Goal: Obtain resource: Download file/media

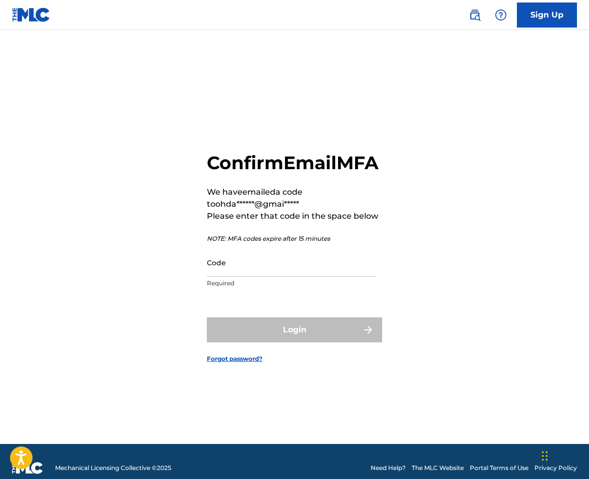
click at [244, 277] on input "Code" at bounding box center [291, 262] width 169 height 29
click at [242, 274] on input "Code" at bounding box center [291, 262] width 169 height 29
paste input "943202"
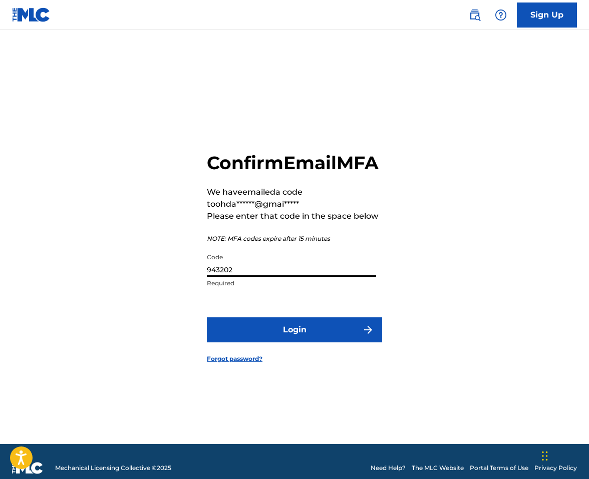
type input "943202"
click at [276, 338] on button "Login" at bounding box center [294, 329] width 175 height 25
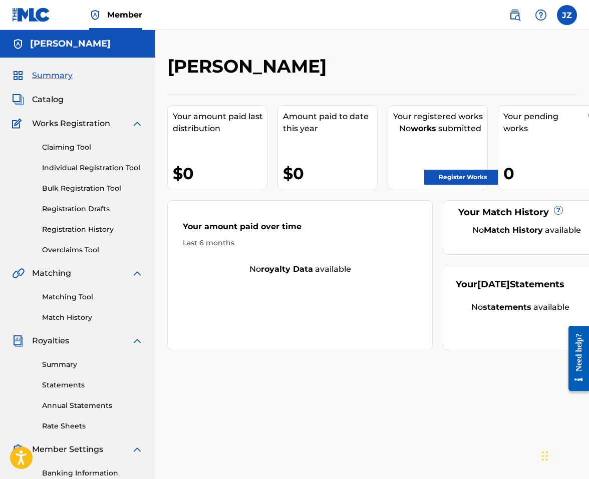
click at [65, 142] on link "Claiming Tool" at bounding box center [92, 147] width 101 height 11
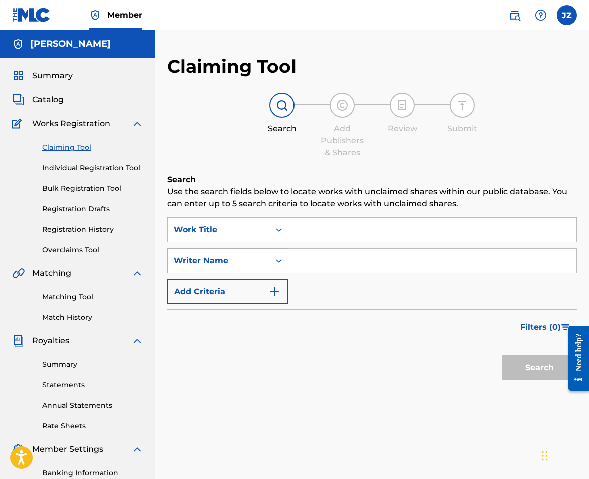
click at [276, 261] on icon "Search Form" at bounding box center [279, 261] width 10 height 10
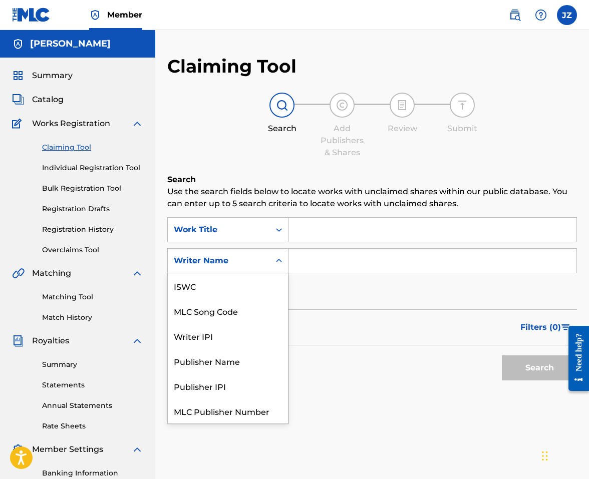
scroll to position [25, 0]
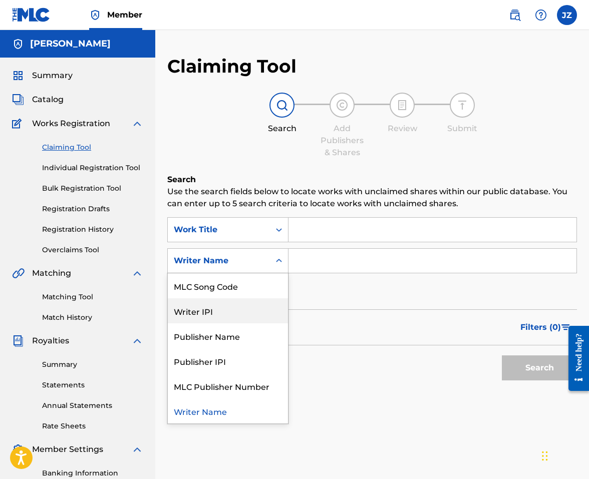
click at [224, 311] on div "Writer IPI" at bounding box center [228, 310] width 120 height 25
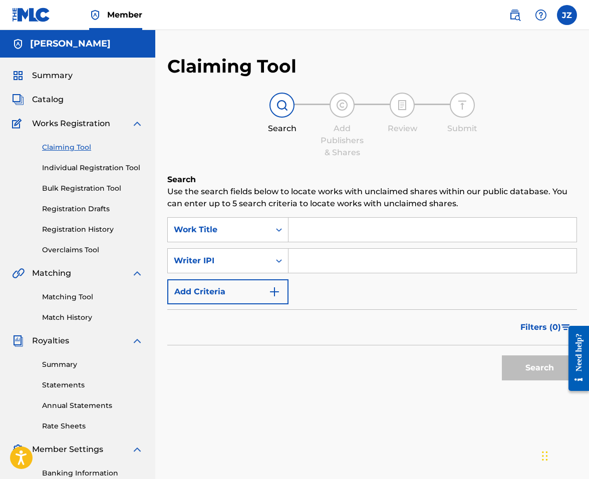
click at [265, 290] on button "Add Criteria" at bounding box center [227, 291] width 121 height 25
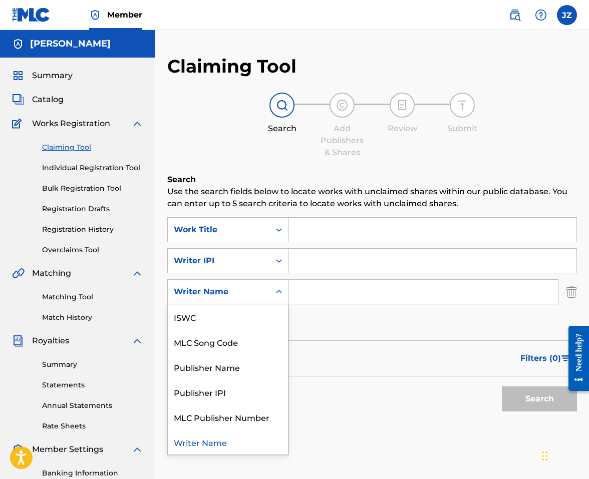
click at [273, 288] on div "Search Form" at bounding box center [279, 292] width 18 height 18
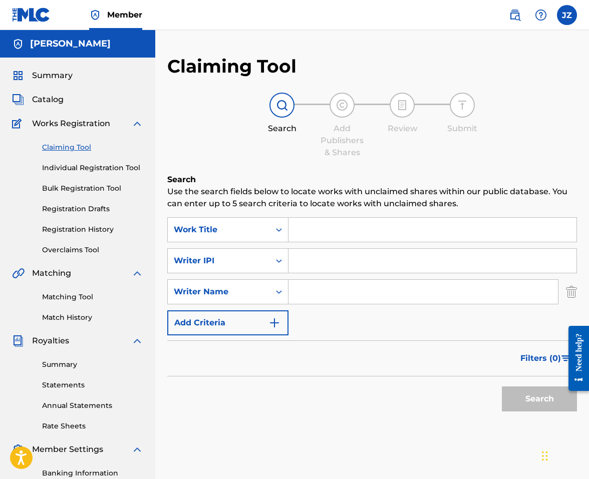
click at [271, 290] on div "Search Form" at bounding box center [279, 292] width 18 height 18
click at [323, 295] on input "Search Form" at bounding box center [422, 292] width 269 height 24
click at [518, 395] on button "Search" at bounding box center [539, 398] width 75 height 25
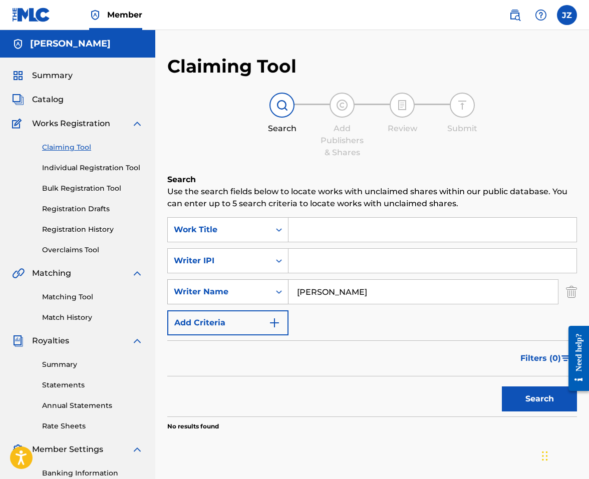
drag, startPoint x: 412, startPoint y: 289, endPoint x: 258, endPoint y: 287, distance: 153.7
click at [258, 287] on div "SearchWithCriteria5dc9704a-06ed-45b7-ae10-8823a21eaecb Writer Name [PERSON_NAME]" at bounding box center [371, 291] width 409 height 25
type input "[PERSON_NAME]"
click at [537, 398] on button "Search" at bounding box center [539, 398] width 75 height 25
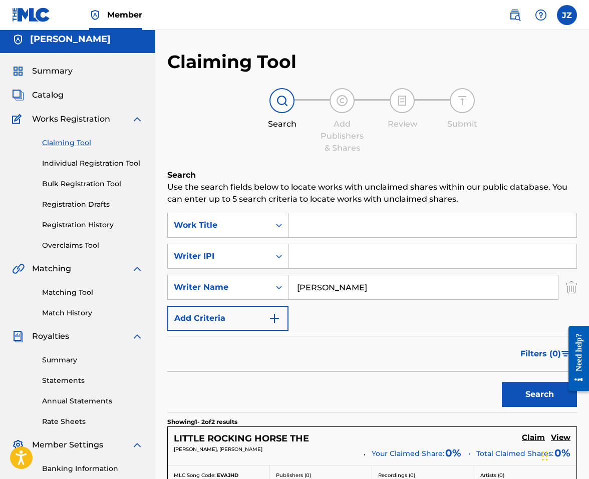
scroll to position [0, 0]
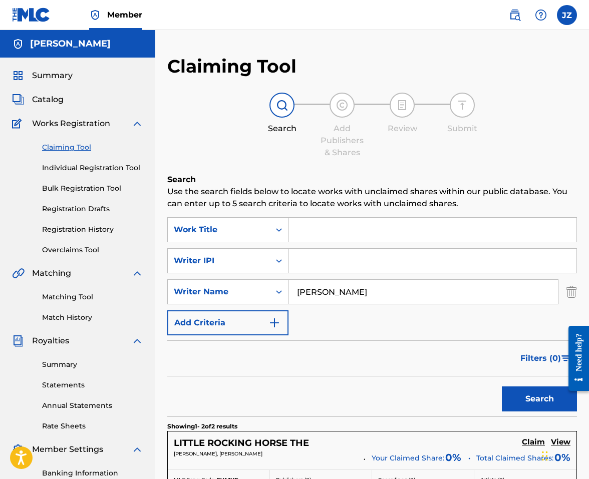
click at [315, 261] on input "Search Form" at bounding box center [432, 261] width 288 height 24
paste input "00640206490"
type input "00640206490"
drag, startPoint x: 333, startPoint y: 290, endPoint x: 277, endPoint y: 293, distance: 56.7
click at [277, 293] on div "SearchWithCriteria5dc9704a-06ed-45b7-ae10-8823a21eaecb Writer Name [PERSON_NAME]" at bounding box center [371, 291] width 409 height 25
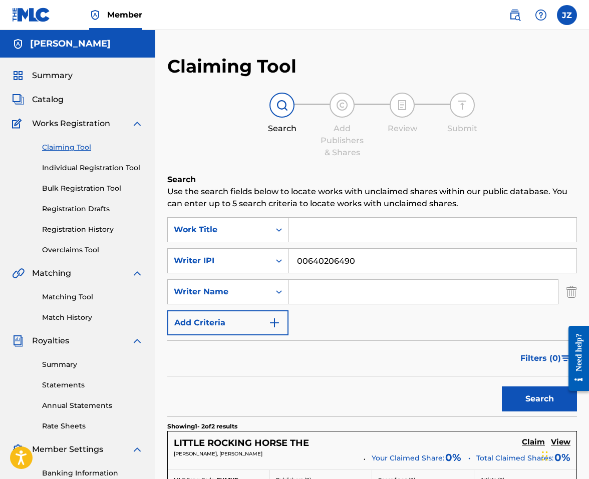
click at [532, 396] on button "Search" at bounding box center [539, 398] width 75 height 25
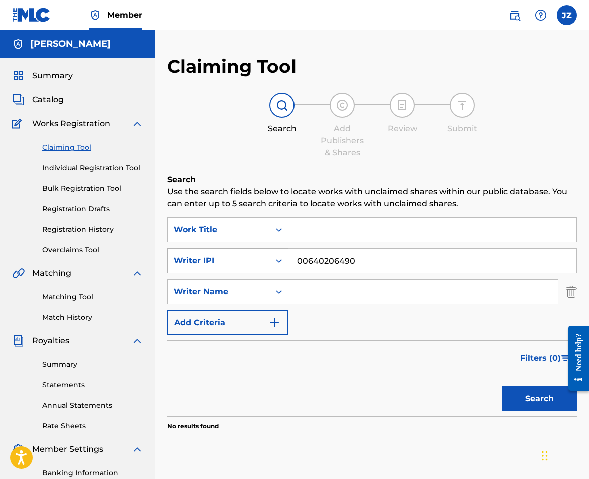
drag, startPoint x: 359, startPoint y: 258, endPoint x: 271, endPoint y: 256, distance: 87.6
click at [271, 256] on div "SearchWithCriteria167cfd93-1720-498b-a7a6-02d76dd08a9b Writer IPI 00640206490" at bounding box center [371, 260] width 409 height 25
paste input "686"
type input "00640206686"
click at [571, 294] on img "Search Form" at bounding box center [571, 291] width 11 height 25
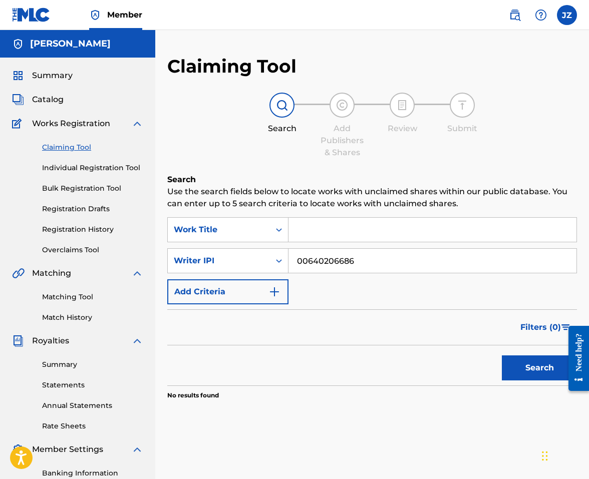
click at [537, 366] on button "Search" at bounding box center [539, 367] width 75 height 25
drag, startPoint x: 363, startPoint y: 263, endPoint x: 241, endPoint y: 263, distance: 122.1
click at [241, 263] on div "SearchWithCriteria167cfd93-1720-498b-a7a6-02d76dd08a9b Writer IPI 00640206686" at bounding box center [371, 260] width 409 height 25
click at [305, 232] on input "Search Form" at bounding box center [432, 230] width 288 height 24
click at [529, 373] on button "Search" at bounding box center [539, 367] width 75 height 25
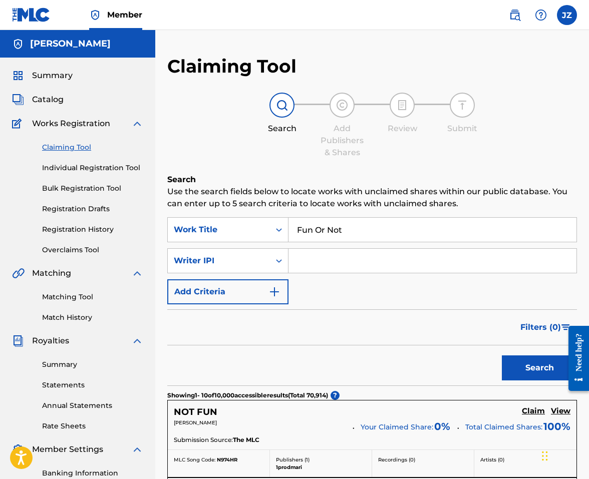
click at [313, 229] on input "Fun Or Not" at bounding box center [432, 230] width 288 height 24
type input "Fukn Or Not"
click at [524, 368] on button "Search" at bounding box center [539, 367] width 75 height 25
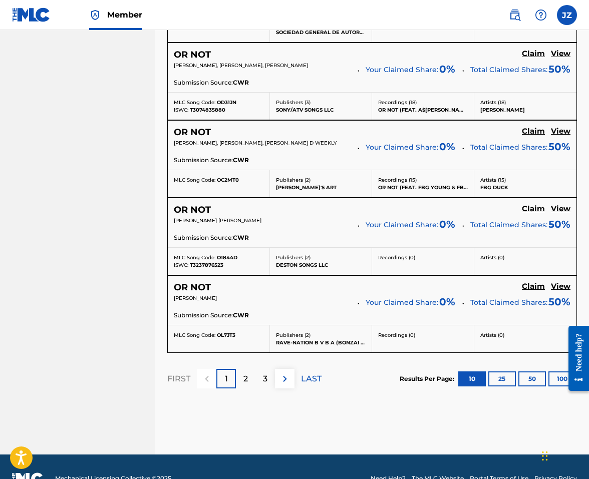
scroll to position [800, 0]
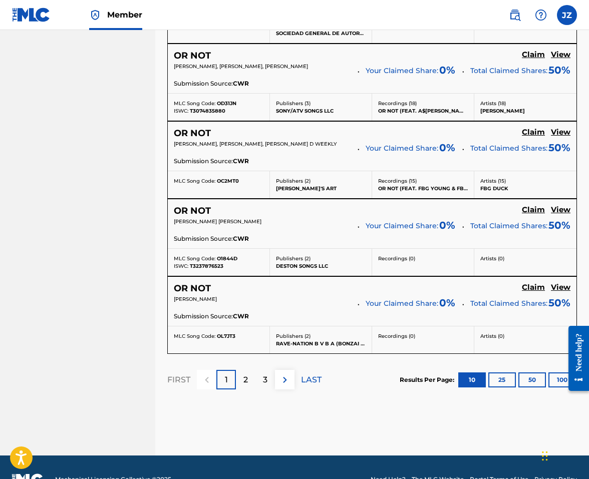
click at [244, 376] on p "2" at bounding box center [245, 380] width 5 height 12
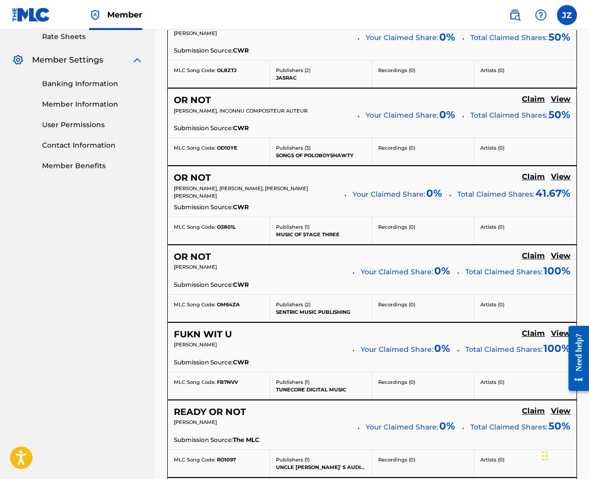
scroll to position [390, 0]
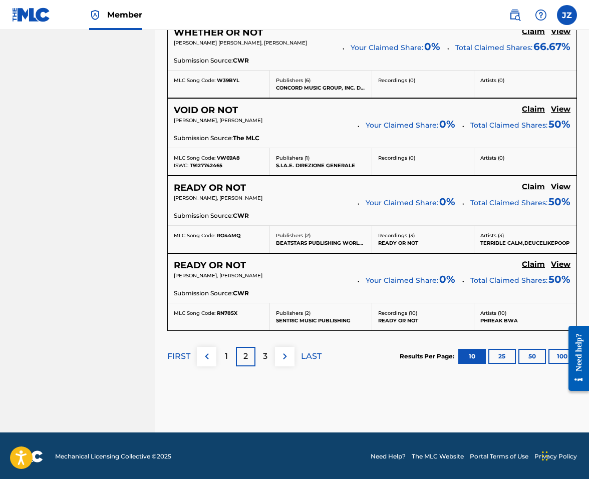
click at [264, 351] on p "3" at bounding box center [265, 356] width 5 height 12
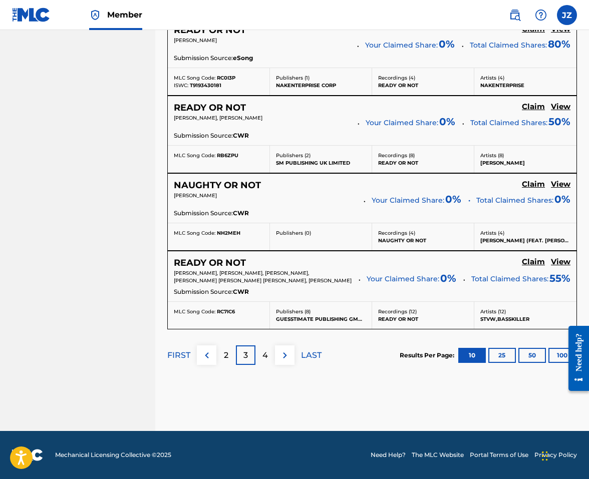
click at [266, 351] on p "4" at bounding box center [265, 355] width 6 height 12
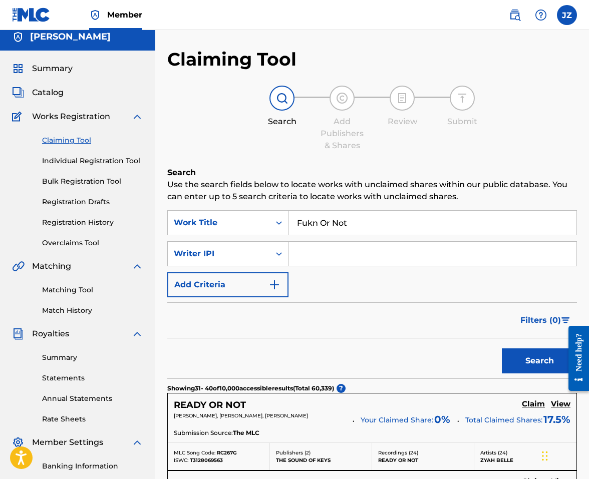
scroll to position [7, 0]
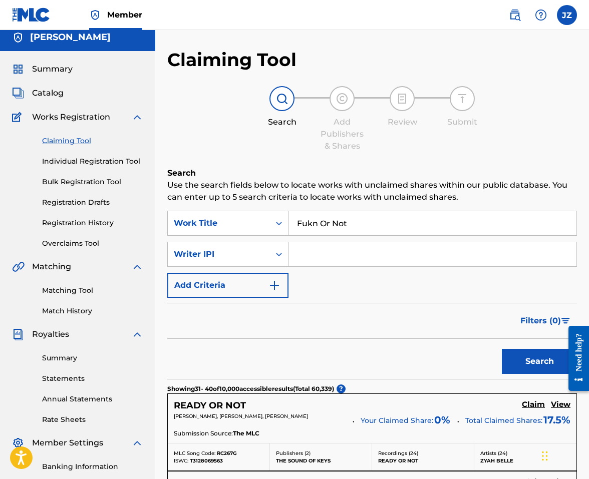
click at [83, 185] on link "Bulk Registration Tool" at bounding box center [92, 182] width 101 height 11
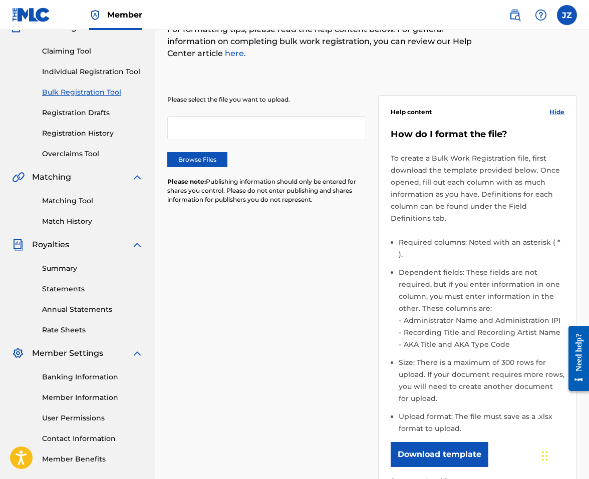
scroll to position [114, 0]
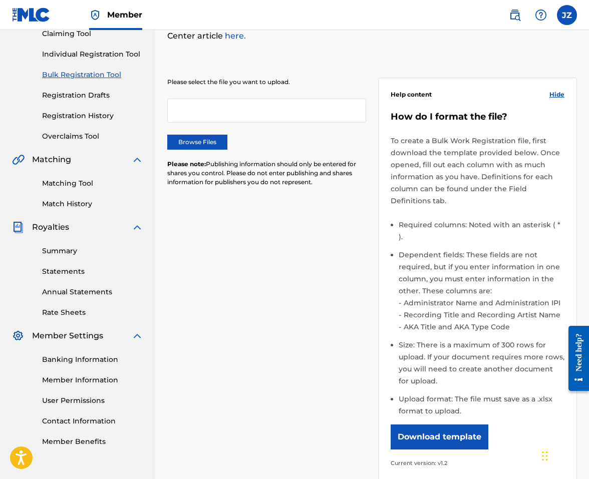
click at [440, 427] on button "Download template" at bounding box center [439, 436] width 98 height 25
drag, startPoint x: 32, startPoint y: 340, endPoint x: 323, endPoint y: 42, distance: 416.7
click at [323, 42] on p "For formatting tips, please read the help content below. For general informatio…" at bounding box center [324, 24] width 315 height 36
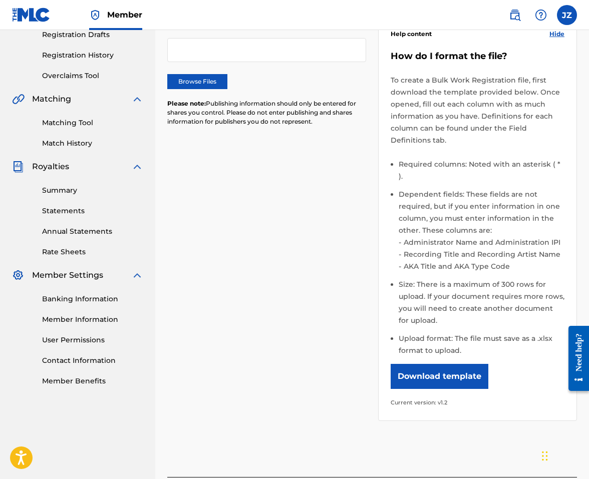
scroll to position [173, 0]
